Goal: Navigation & Orientation: Understand site structure

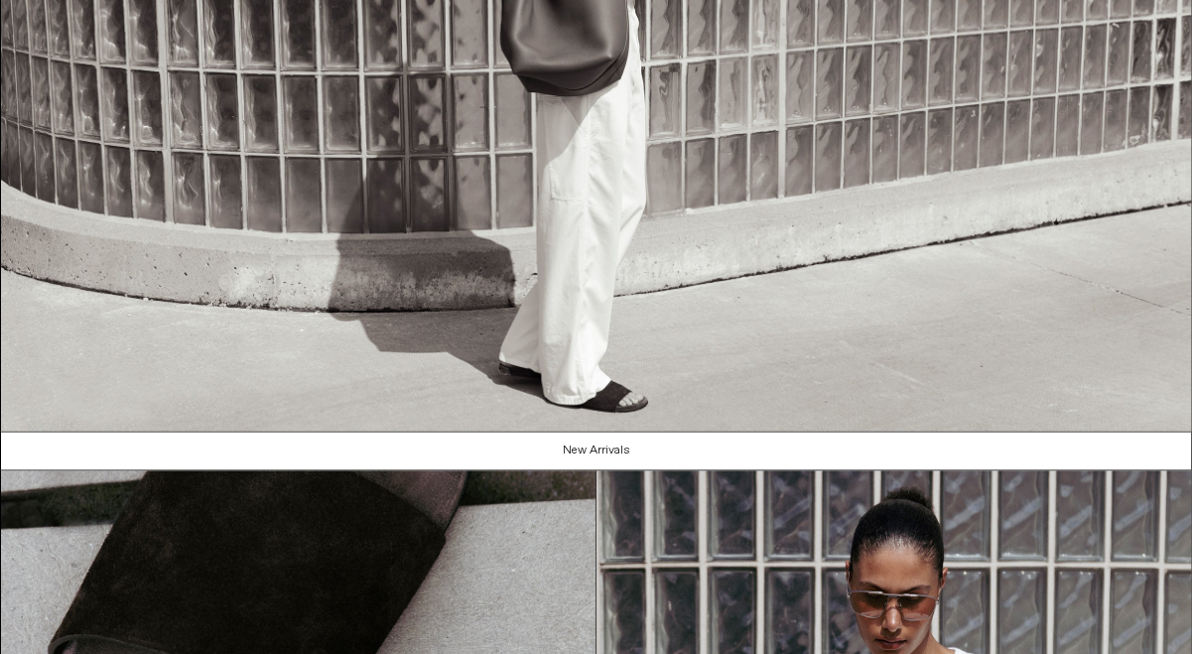
scroll to position [1885, 0]
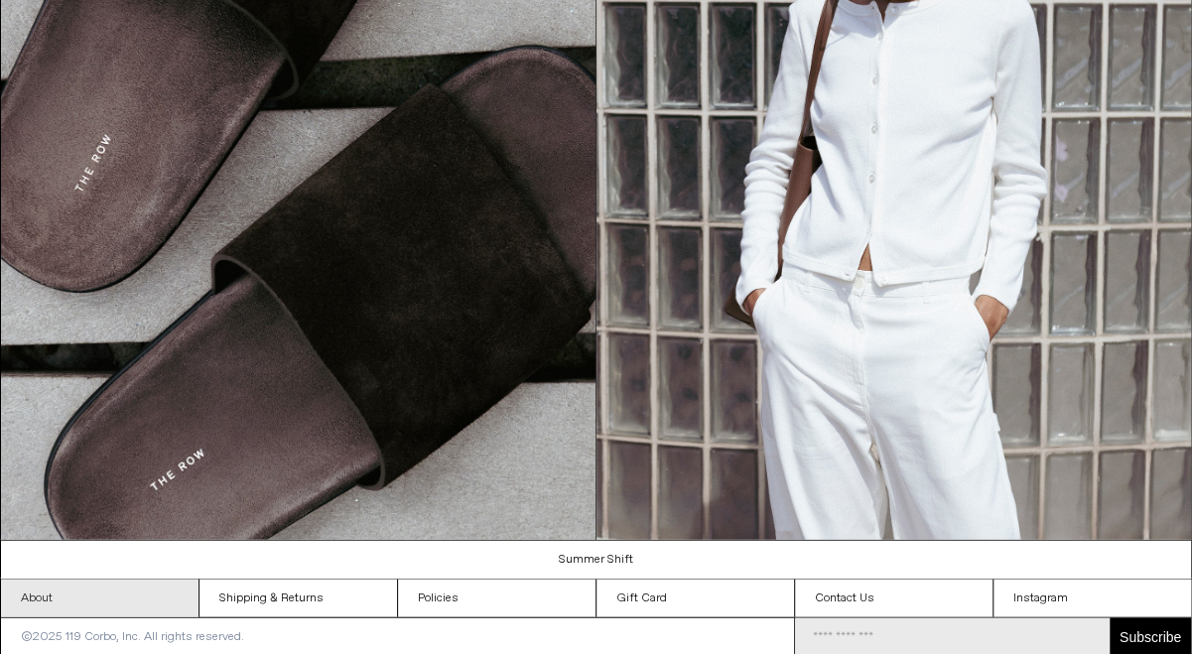
click at [62, 587] on link "About" at bounding box center [99, 598] width 197 height 38
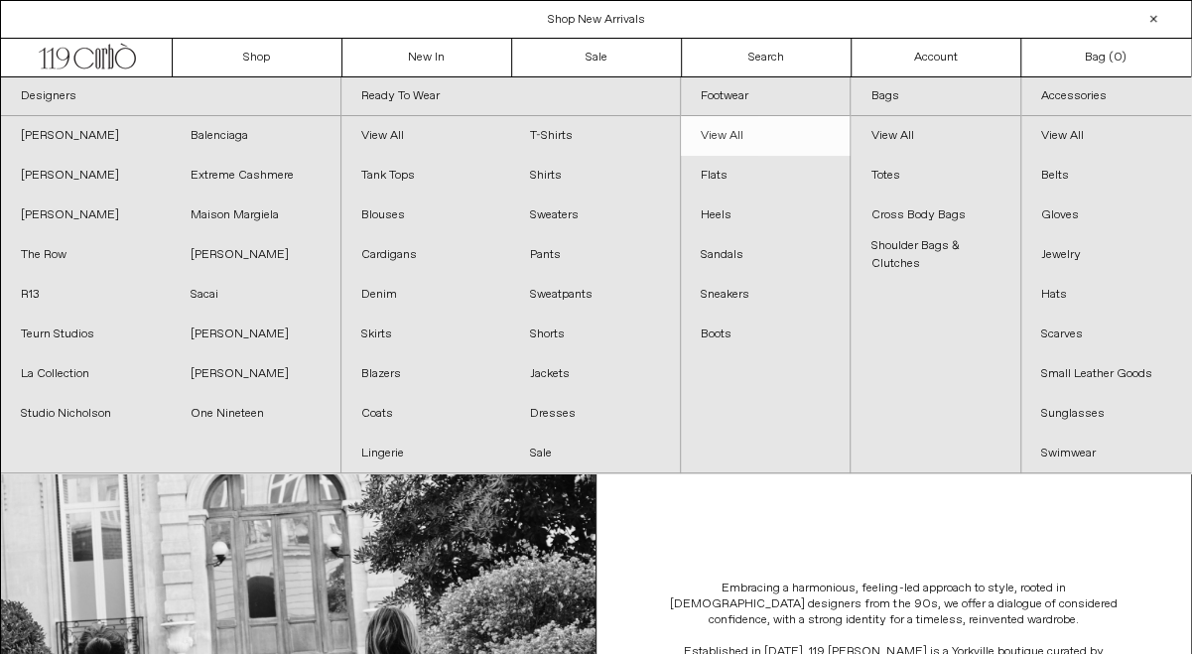
click at [723, 129] on link "View All" at bounding box center [765, 136] width 169 height 40
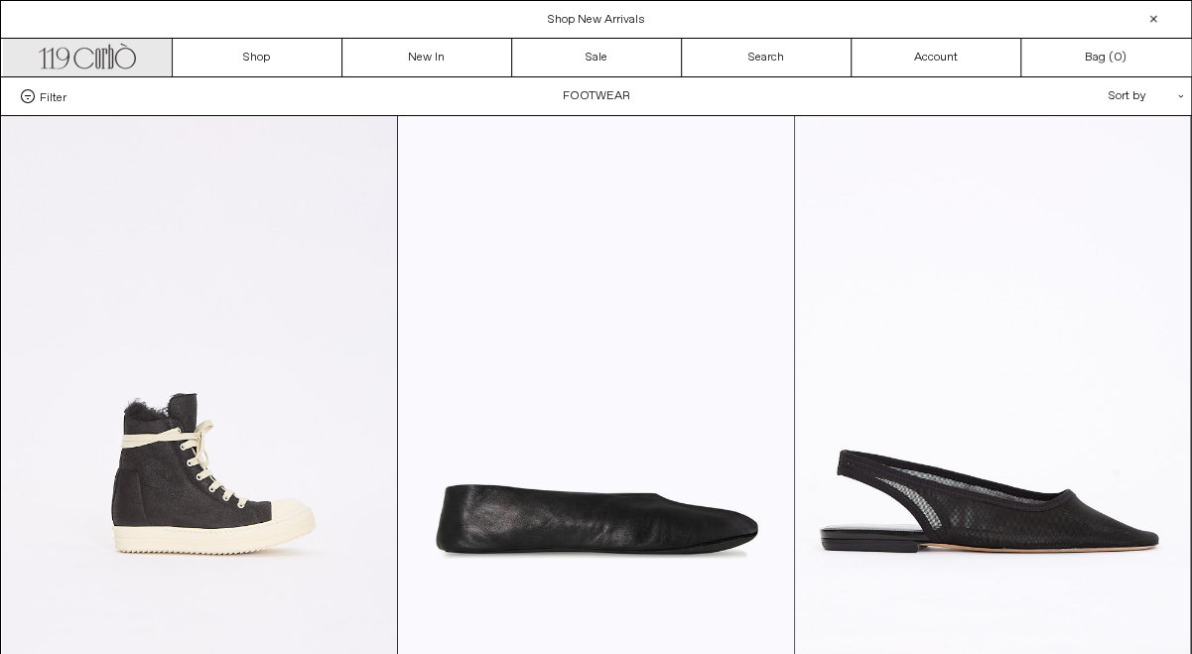
click at [57, 47] on icon ".cls-1, .cls-2 { fill: #231f20; stroke: #231f20; stroke-miterlimit: 10; stroke-…" at bounding box center [87, 54] width 97 height 29
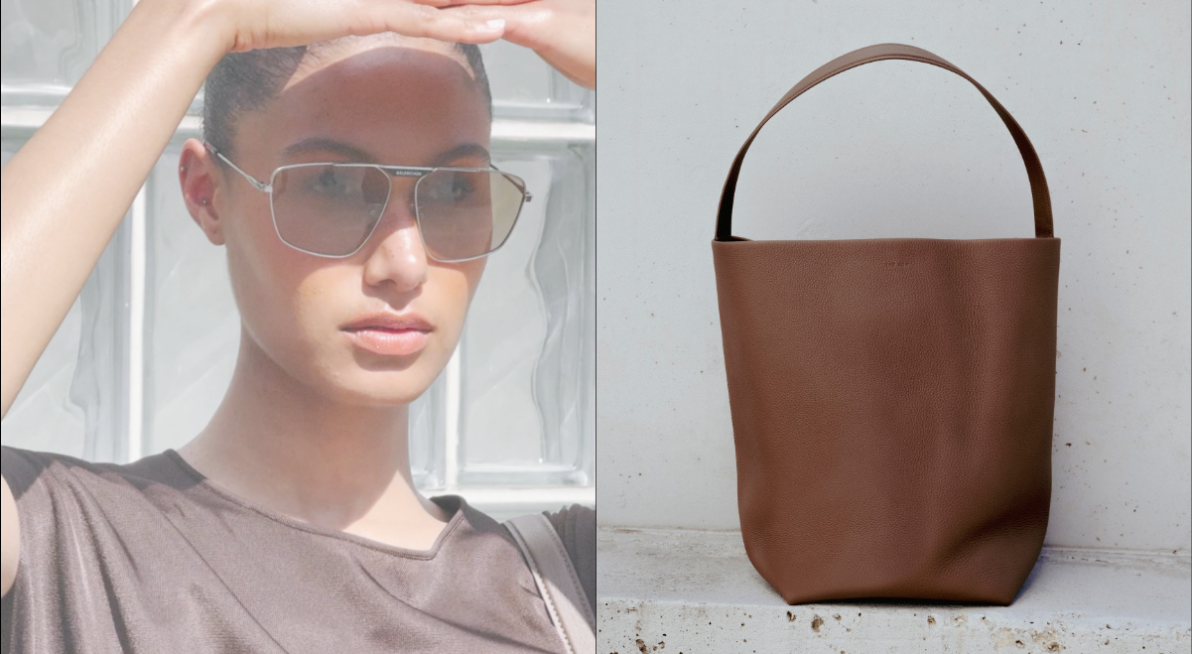
scroll to position [52, 0]
